Goal: Information Seeking & Learning: Learn about a topic

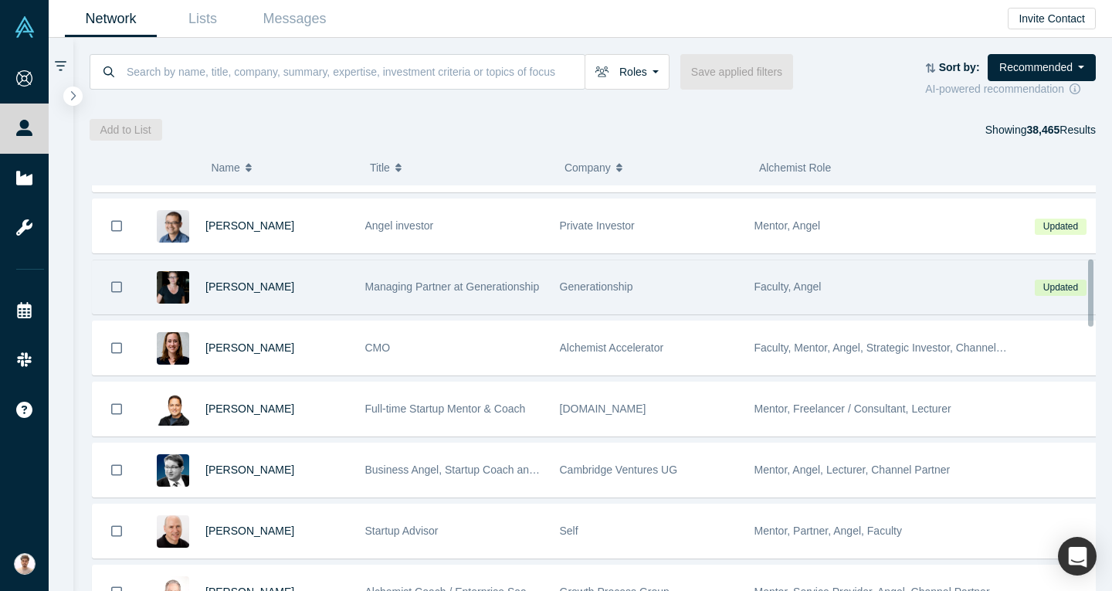
scroll to position [463, 0]
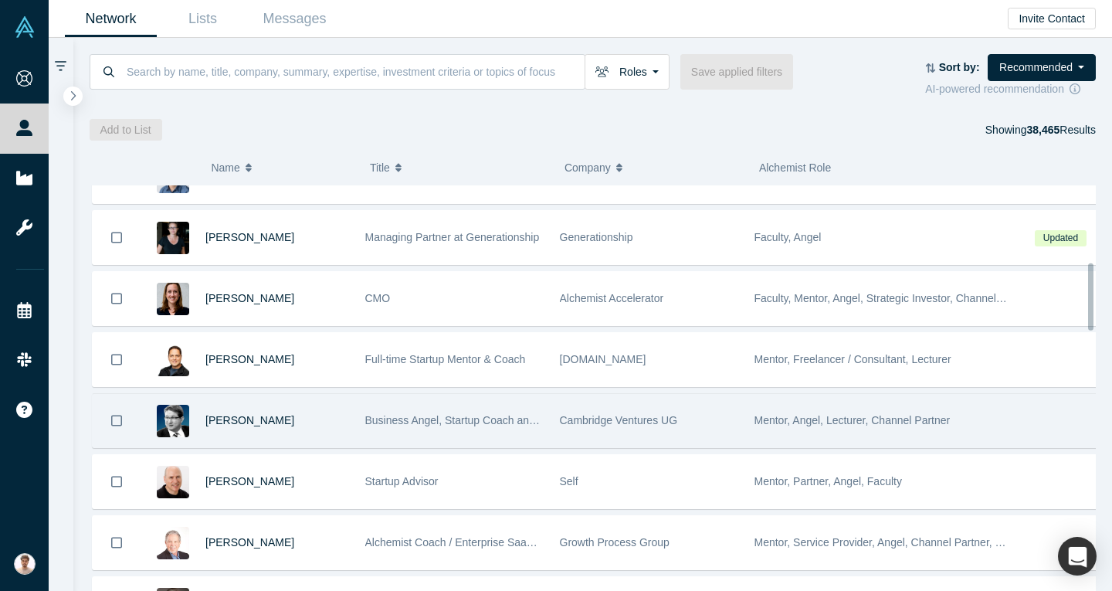
click at [256, 412] on div "[PERSON_NAME]" at bounding box center [277, 420] width 144 height 53
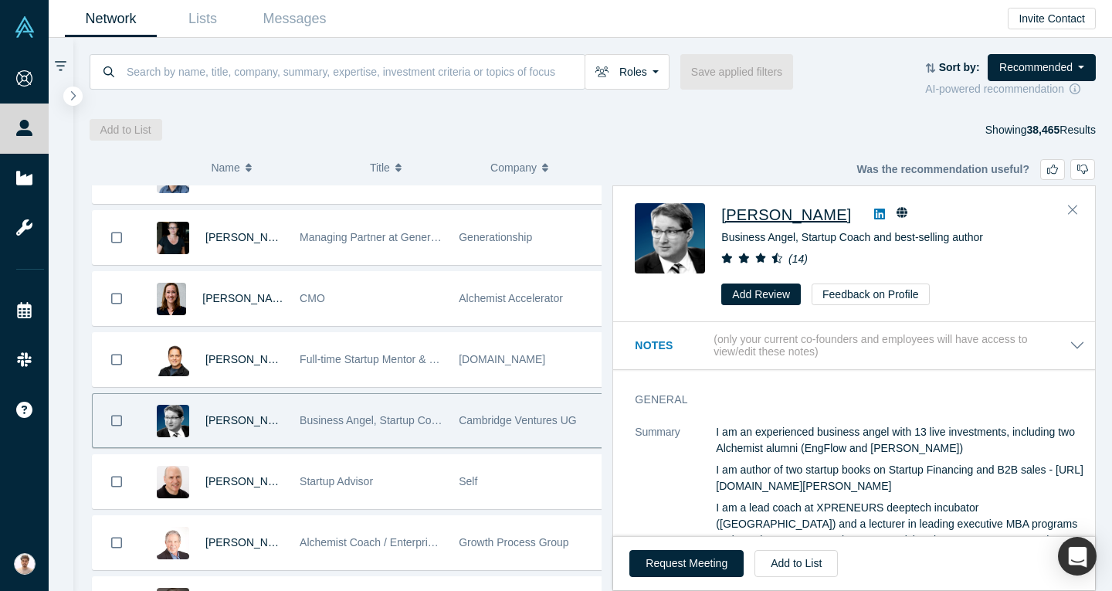
click at [766, 209] on span "[PERSON_NAME]" at bounding box center [786, 214] width 130 height 17
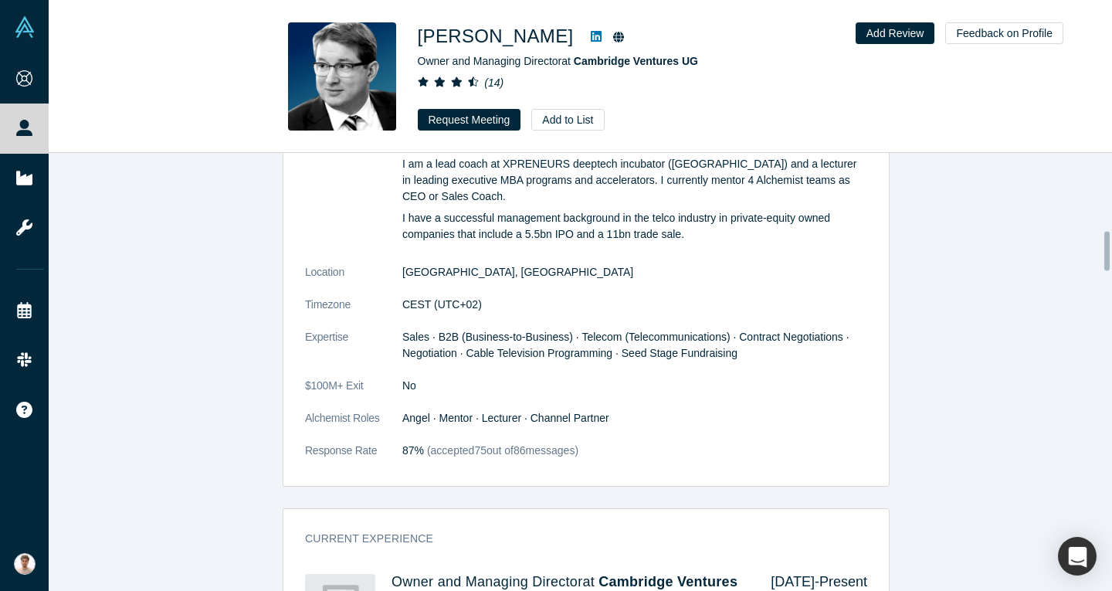
scroll to position [910, 0]
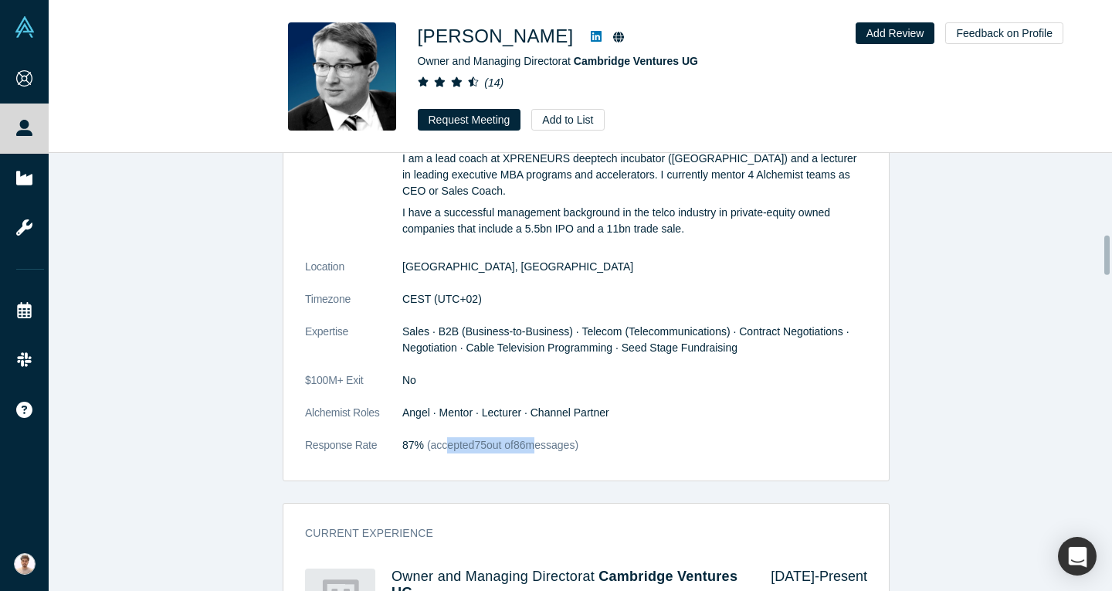
drag, startPoint x: 436, startPoint y: 416, endPoint x: 554, endPoint y: 401, distance: 118.3
click at [544, 403] on dl "Summary I am an experienced business angel with 13 live investments, including …" at bounding box center [586, 272] width 562 height 395
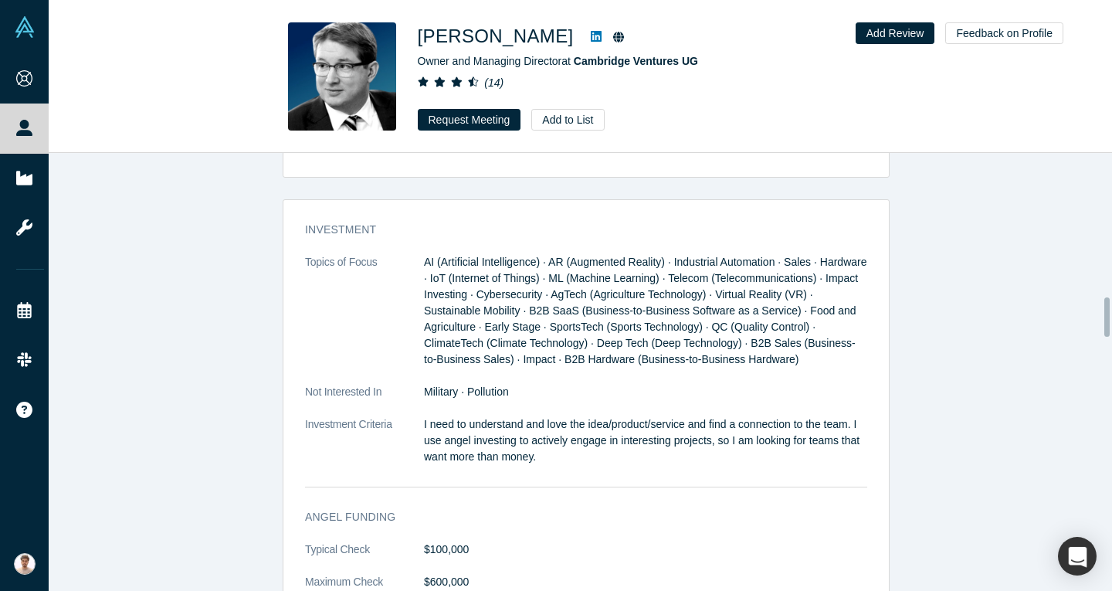
scroll to position [1605, 0]
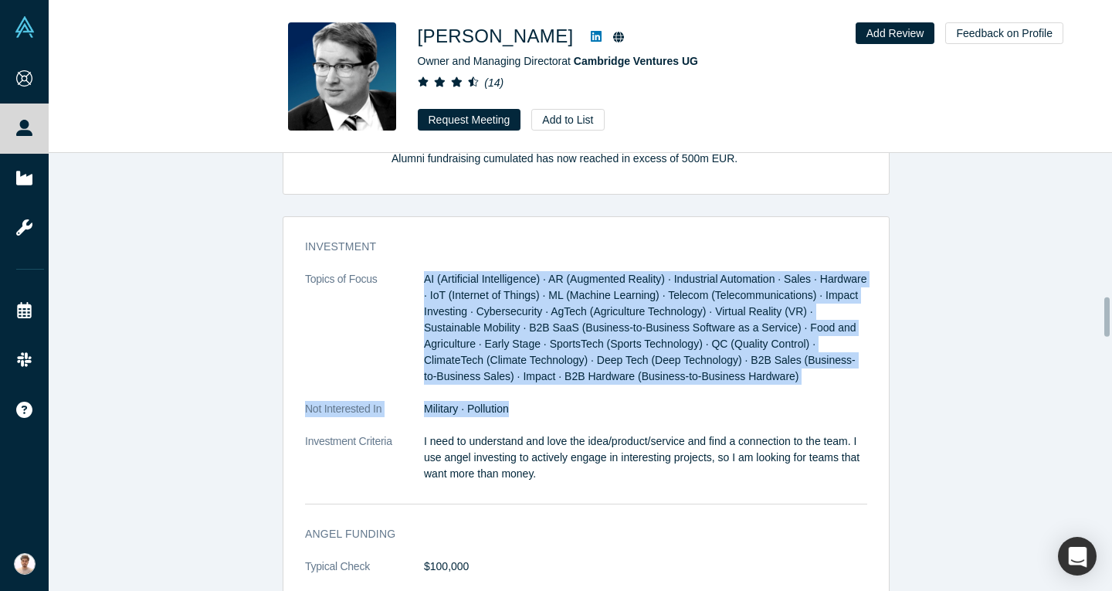
drag, startPoint x: 409, startPoint y: 282, endPoint x: 533, endPoint y: 388, distance: 162.7
click at [533, 388] on dl "Topics of Focus AI (Artificial Intelligence) · AR (Augmented Reality) · Industr…" at bounding box center [586, 384] width 562 height 227
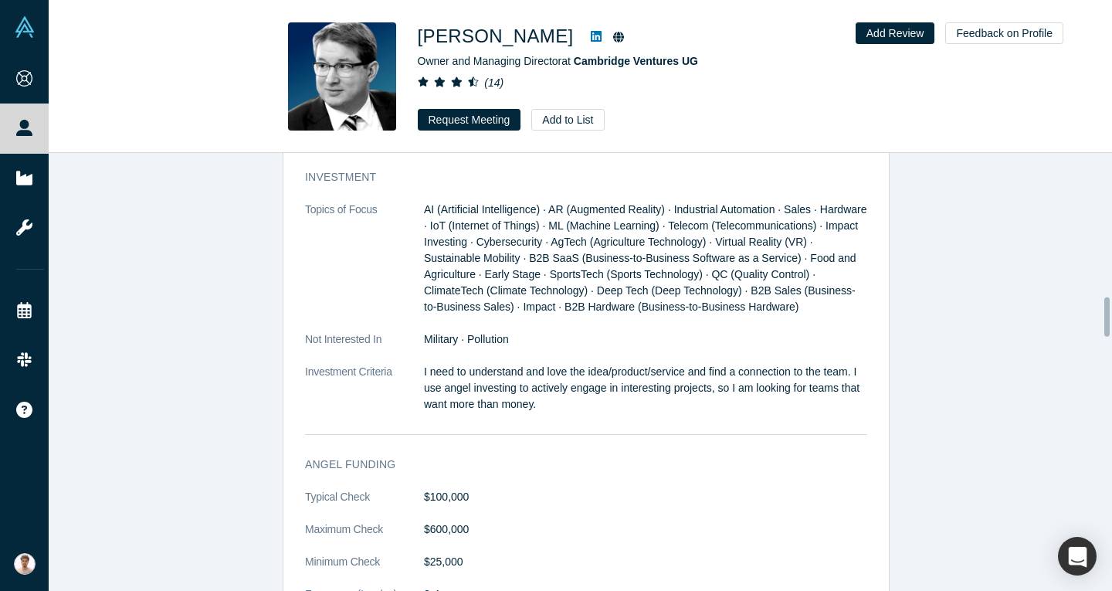
scroll to position [1760, 0]
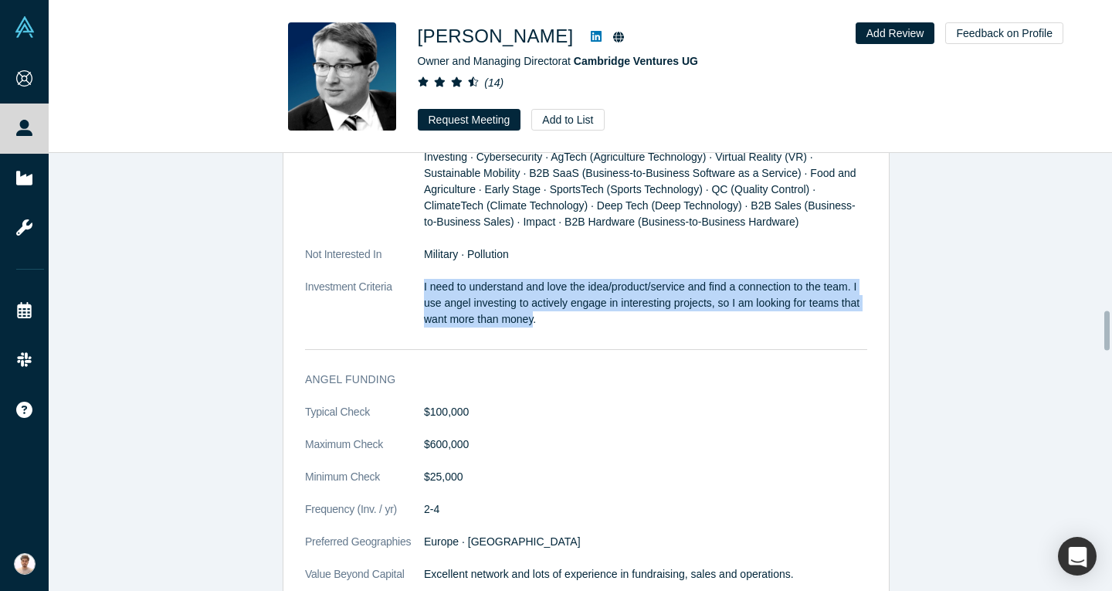
drag, startPoint x: 409, startPoint y: 252, endPoint x: 528, endPoint y: 293, distance: 125.8
click at [528, 293] on dl "Topics of Focus AI (Artificial Intelligence) · AR (Augmented Reality) · Industr…" at bounding box center [586, 230] width 562 height 227
click at [528, 293] on p "I need to understand and love the idea/product/service and find a connection to…" at bounding box center [645, 303] width 443 height 49
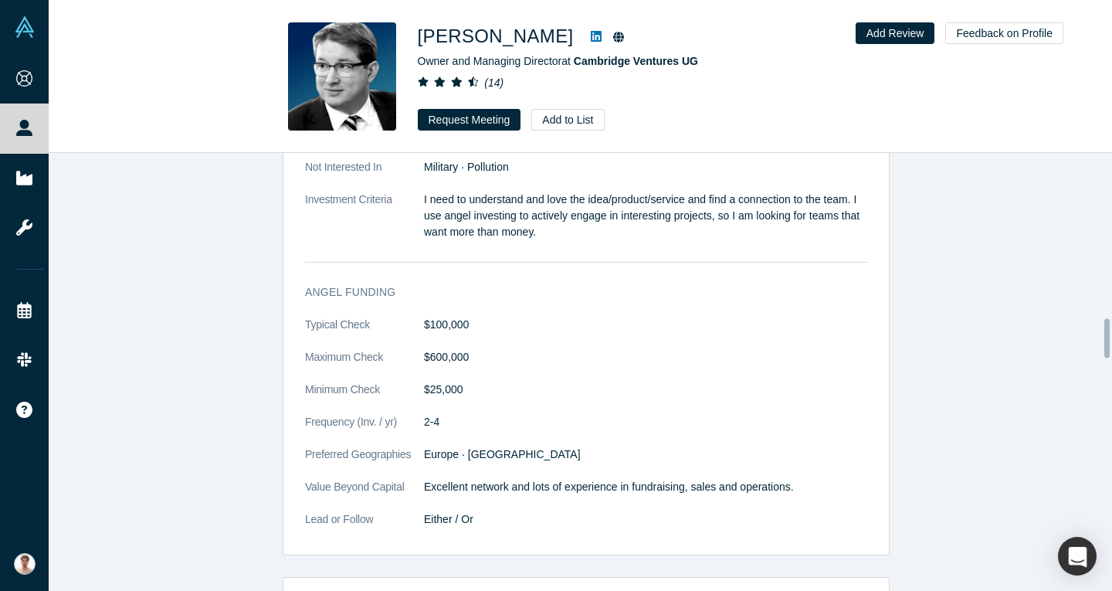
scroll to position [1914, 0]
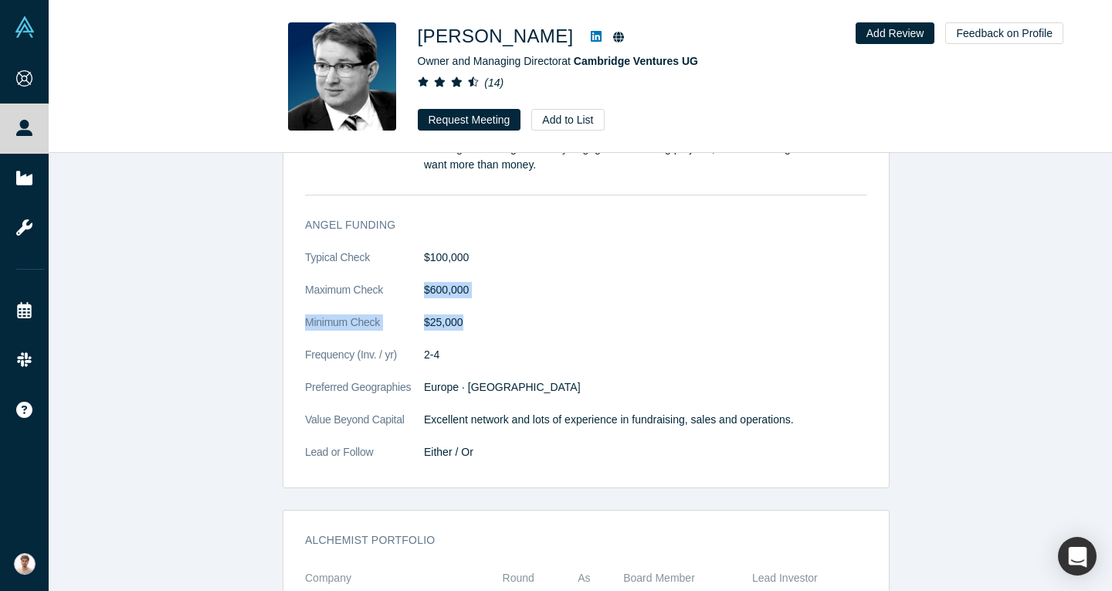
drag, startPoint x: 411, startPoint y: 260, endPoint x: 470, endPoint y: 303, distance: 73.1
click at [470, 303] on dl "Typical Check $100,000 Maximum Check $600,000 Minimum Check $25,000 Frequency (…" at bounding box center [586, 362] width 562 height 227
drag, startPoint x: 563, startPoint y: 395, endPoint x: 616, endPoint y: 383, distance: 53.8
click at [616, 412] on p "Excellent network and lots of experience in fundraising, sales and operations." at bounding box center [645, 420] width 443 height 16
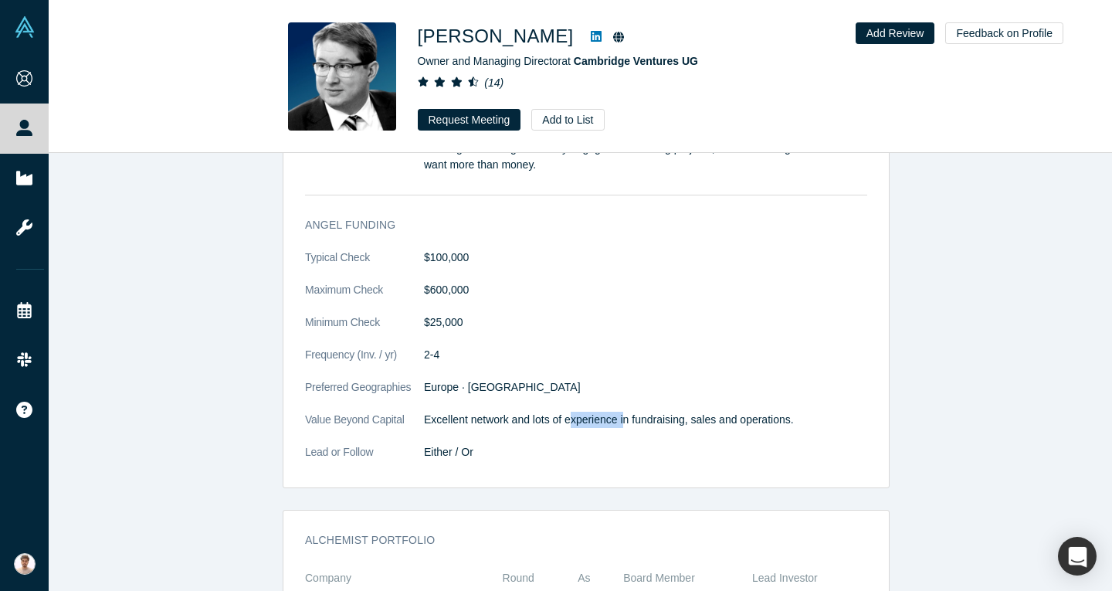
click at [616, 412] on p "Excellent network and lots of experience in fundraising, sales and operations." at bounding box center [645, 420] width 443 height 16
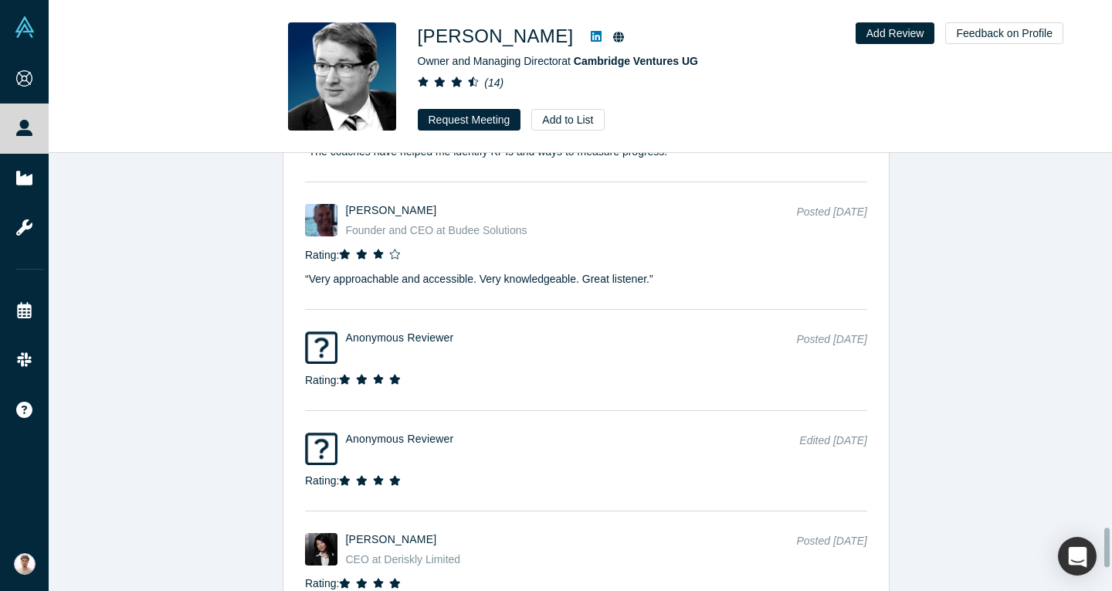
scroll to position [4448, 0]
